Goal: Information Seeking & Learning: Stay updated

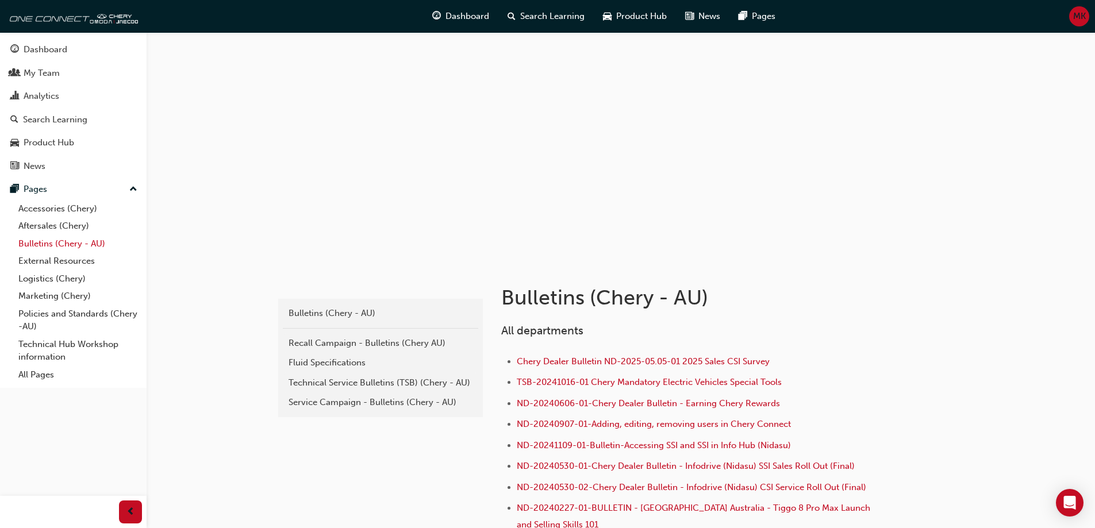
click at [56, 243] on link "Bulletins (Chery - AU)" at bounding box center [78, 244] width 128 height 18
click at [365, 401] on div "Service Campaign - Bulletins (Chery - AU)" at bounding box center [381, 402] width 184 height 13
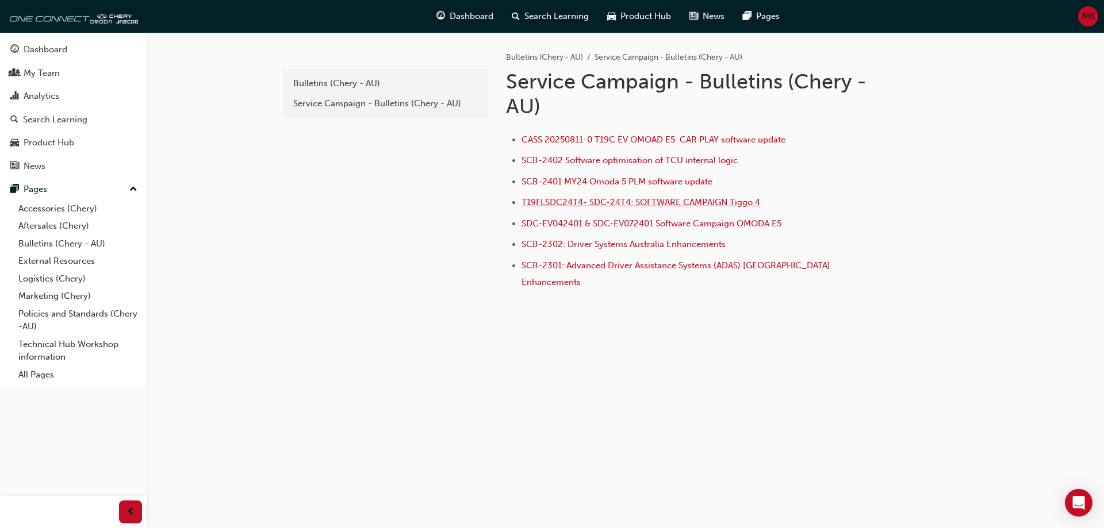
click at [608, 203] on span "T19FLSDC24T4- SDC-24T4: SOFTWARE CAMPAIGN Tiggo 4" at bounding box center [641, 202] width 239 height 10
click at [585, 138] on span "CASS 20250811-0 T19C EV OMOAD E5 CAR PLAY software update" at bounding box center [654, 140] width 264 height 10
click at [83, 241] on link "Bulletins (Chery - AU)" at bounding box center [78, 244] width 128 height 18
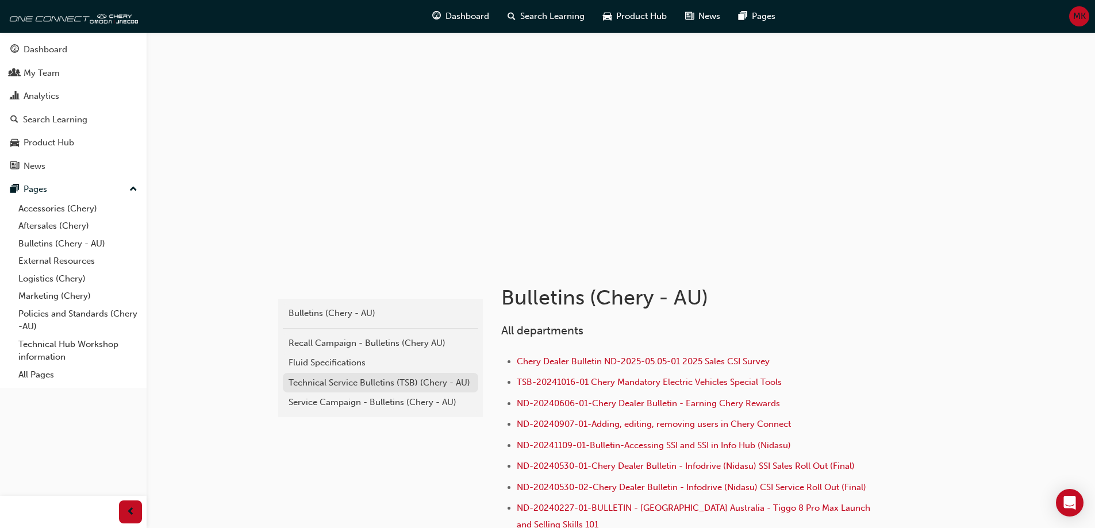
click at [397, 388] on div "Technical Service Bulletins (TSB) (Chery - AU)" at bounding box center [381, 383] width 184 height 13
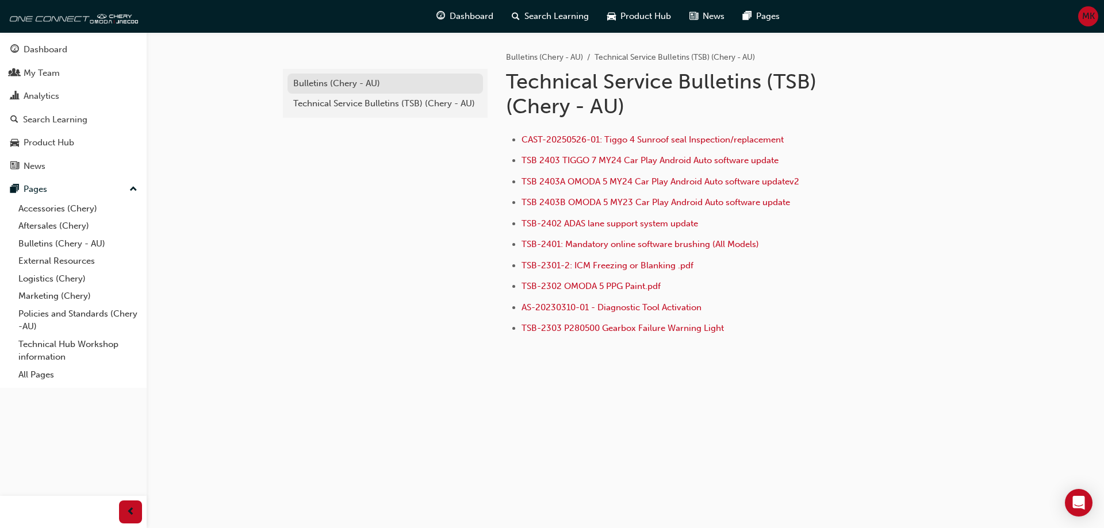
click at [345, 85] on div "Bulletins (Chery - AU)" at bounding box center [385, 83] width 184 height 13
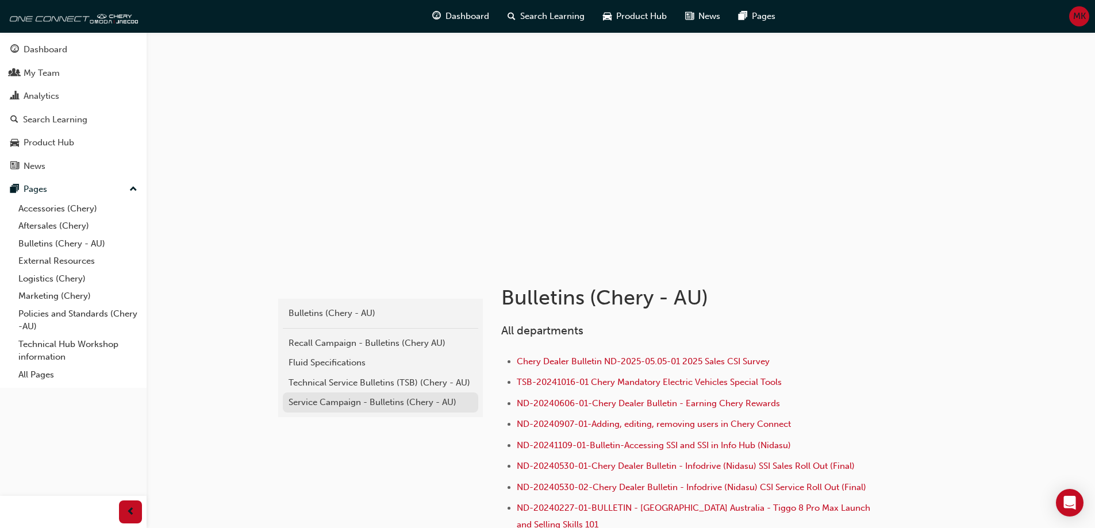
click at [379, 407] on div "Service Campaign - Bulletins (Chery - AU)" at bounding box center [381, 402] width 184 height 13
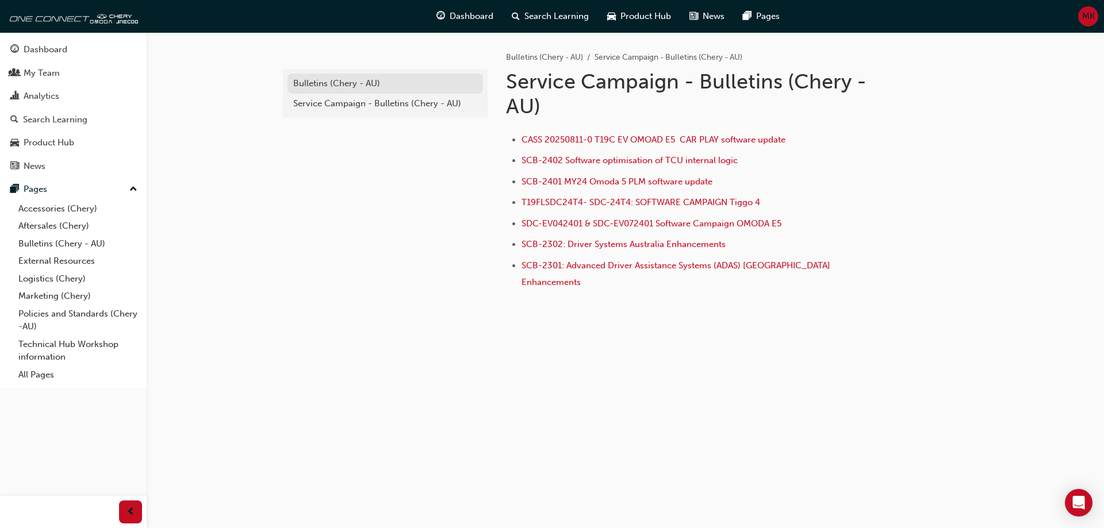
click at [342, 87] on div "Bulletins (Chery - AU)" at bounding box center [385, 83] width 184 height 13
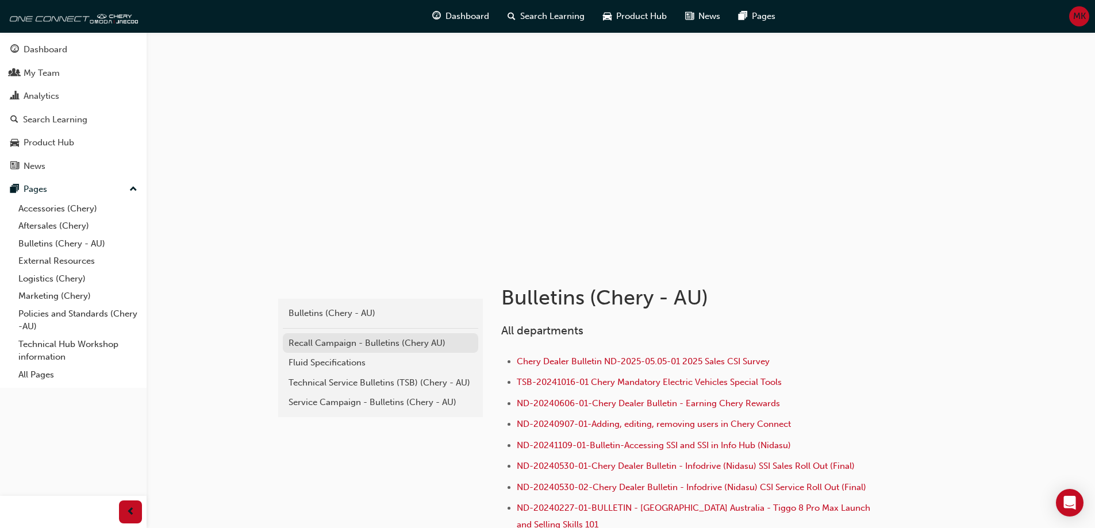
click at [356, 340] on div "Recall Campaign - Bulletins (Chery AU)" at bounding box center [381, 343] width 184 height 13
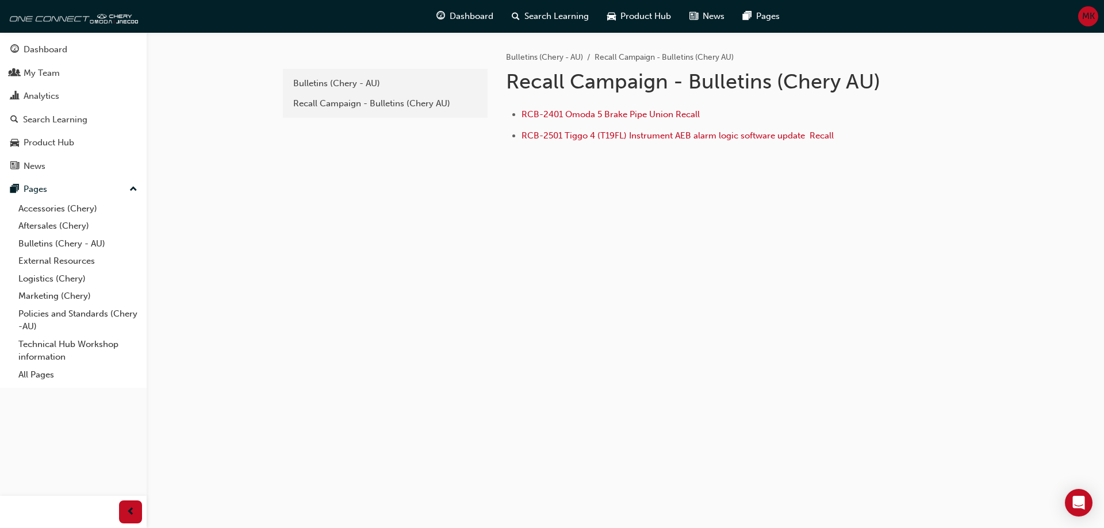
click at [243, 108] on div "1e7b06ea-b0c7-4147-b564-abc51d7f1ba4 Bulletins (Chery - AU) Recall Campaign - B…" at bounding box center [552, 264] width 1104 height 528
